Goal: Book appointment/travel/reservation

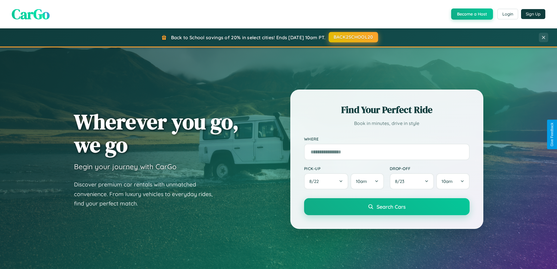
click at [353, 37] on button "BACK2SCHOOL20" at bounding box center [353, 37] width 49 height 11
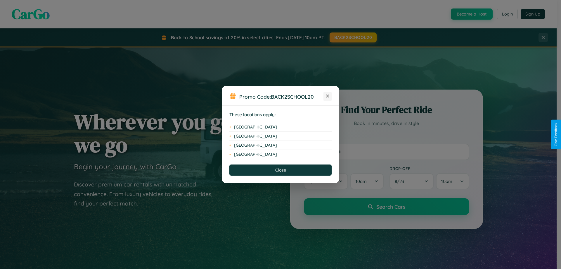
click at [328, 96] on icon at bounding box center [327, 95] width 3 height 3
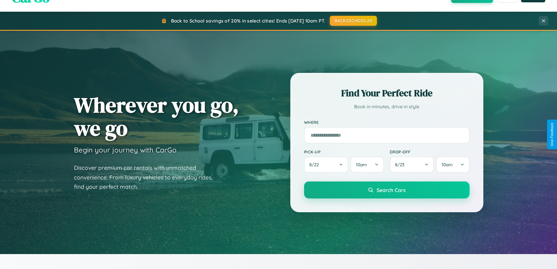
scroll to position [939, 0]
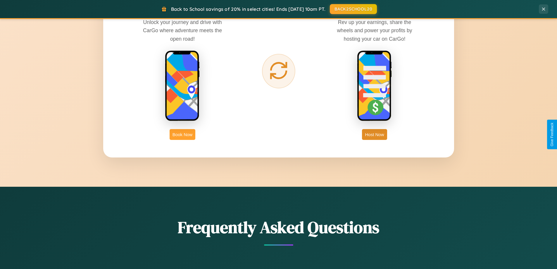
click at [182, 134] on button "Book Now" at bounding box center [183, 134] width 26 height 11
